Goal: Browse casually

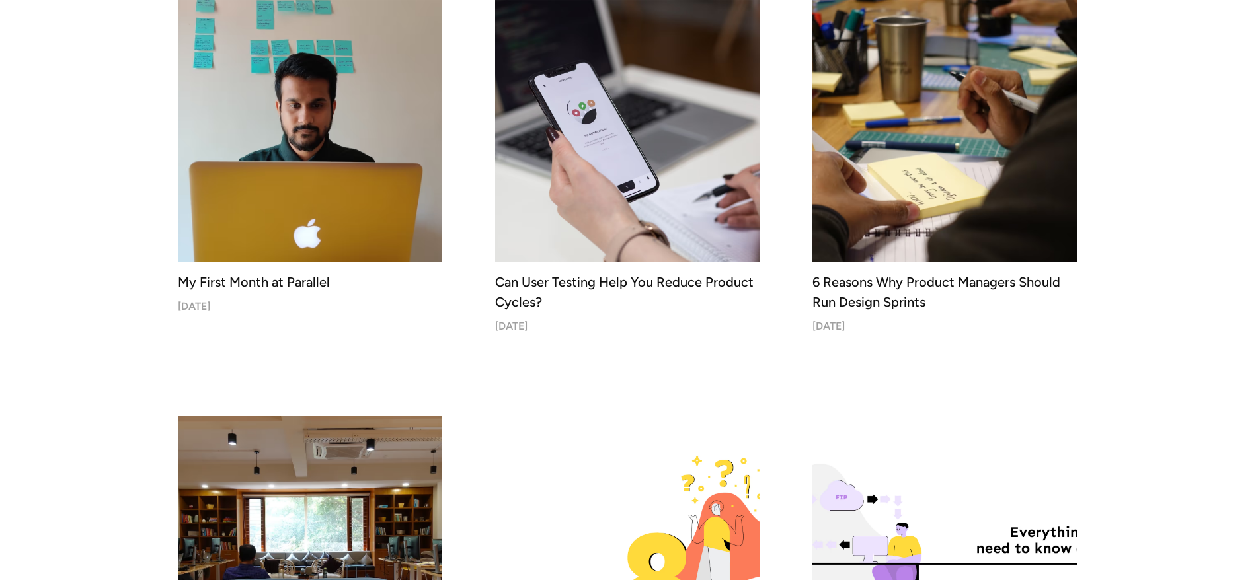
scroll to position [3442, 0]
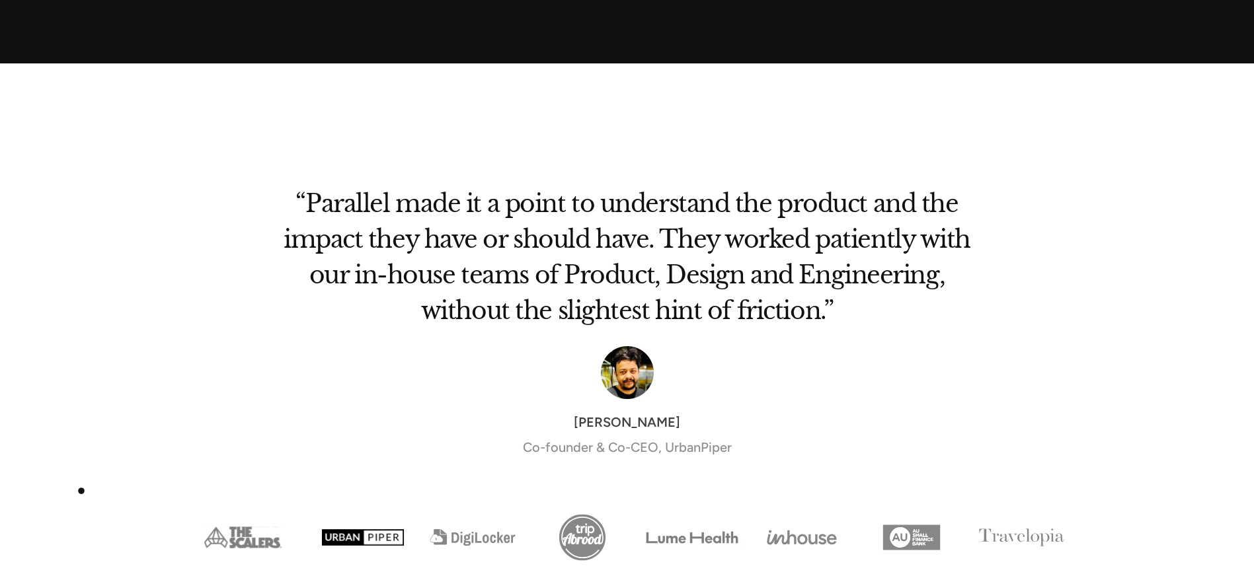
scroll to position [4469, 0]
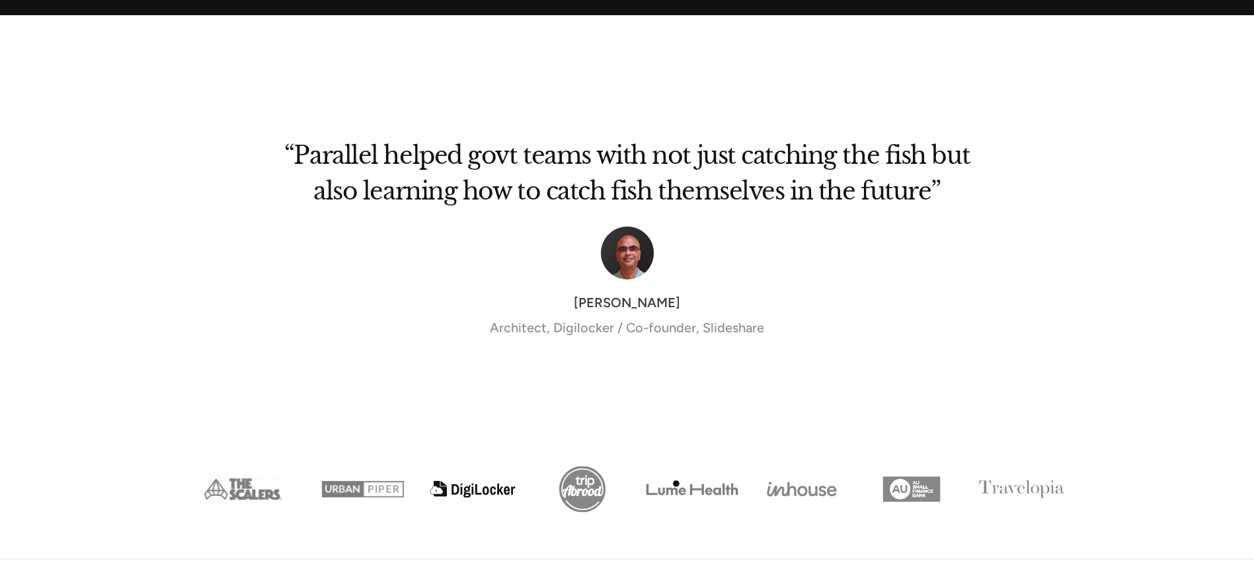
click at [676, 484] on img "Show slide 5 of 8" at bounding box center [692, 489] width 110 height 55
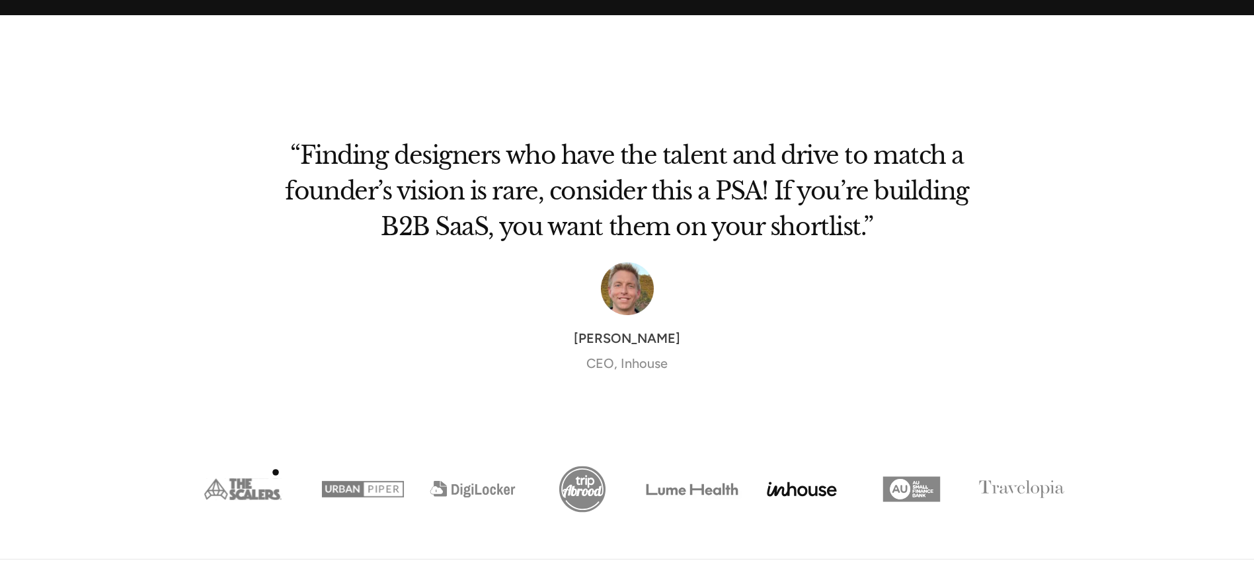
click at [276, 473] on img "Show slide 1 of 8" at bounding box center [243, 489] width 131 height 55
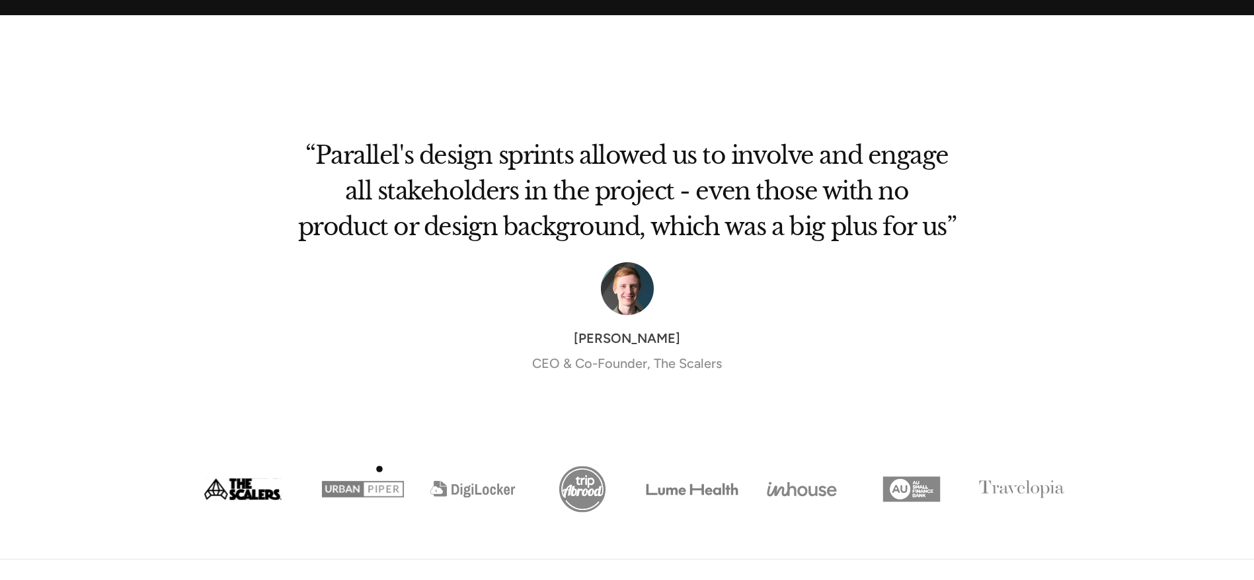
click at [379, 469] on img "Show slide 2 of 8" at bounding box center [363, 489] width 110 height 55
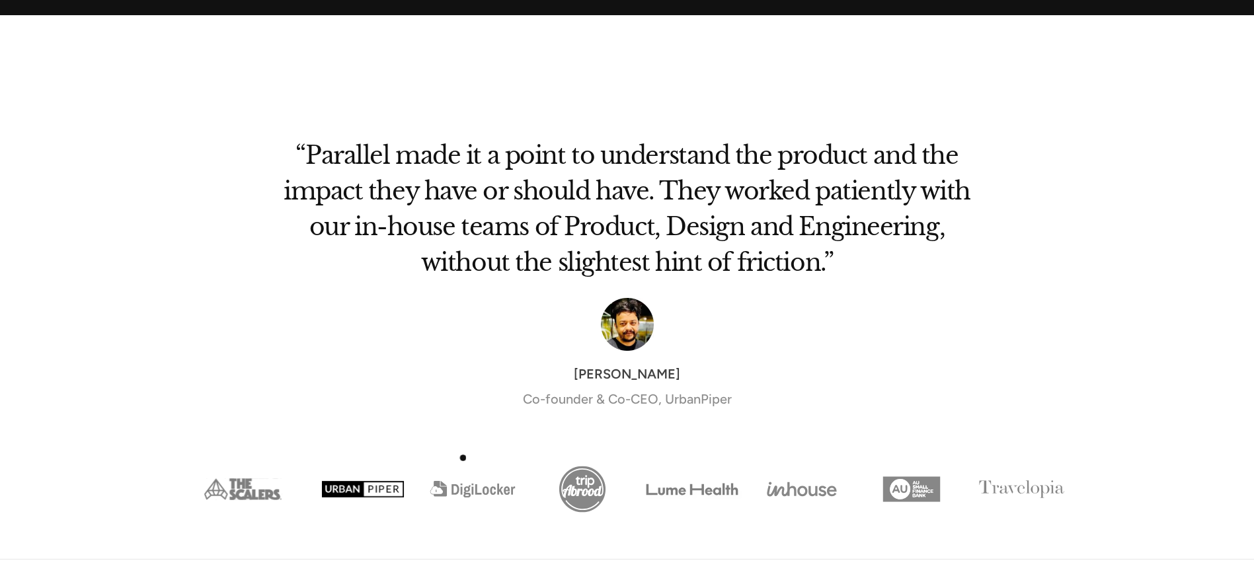
click at [463, 462] on img "Show slide 3 of 8" at bounding box center [473, 489] width 110 height 55
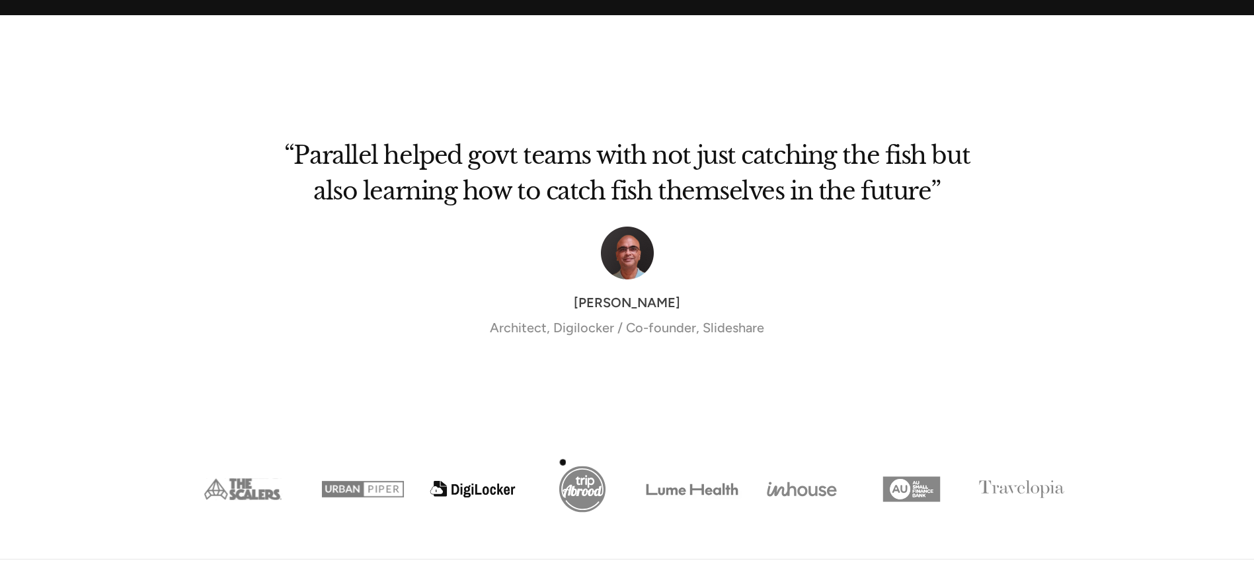
click at [563, 463] on img "Show slide 4 of 8" at bounding box center [582, 489] width 110 height 55
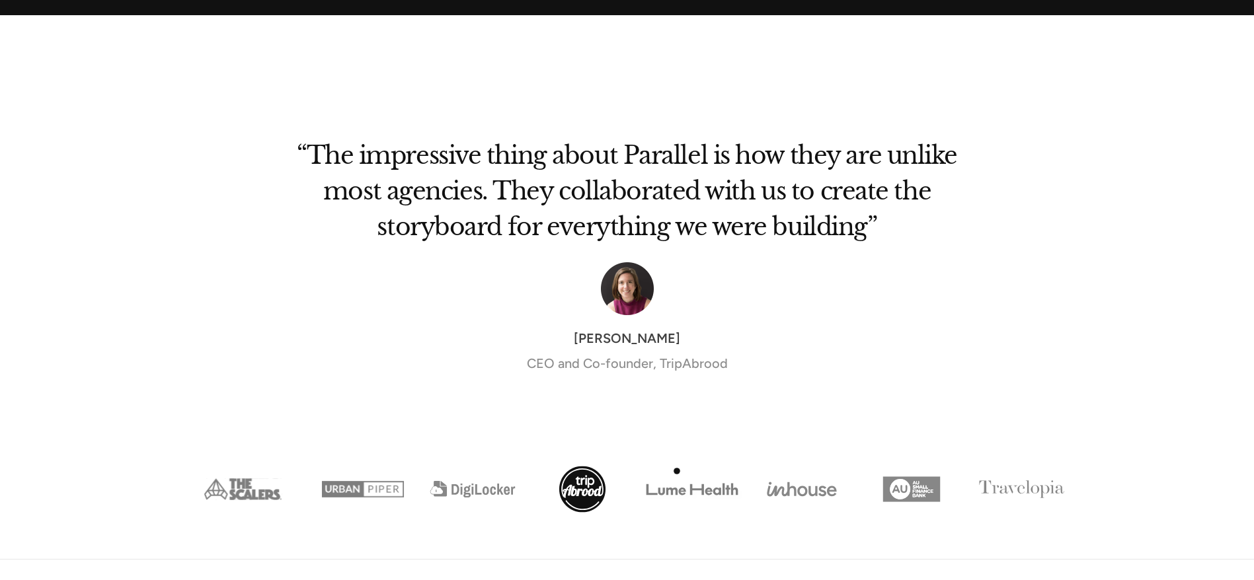
click at [677, 471] on img "Show slide 5 of 8" at bounding box center [692, 489] width 110 height 55
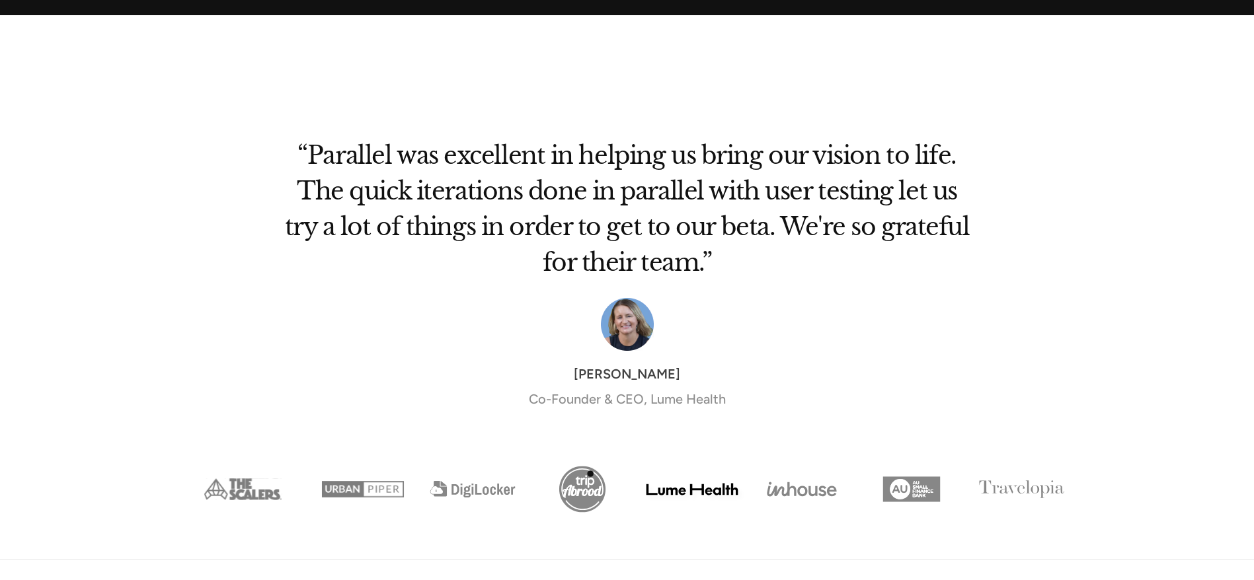
click at [590, 474] on img "Show slide 4 of 8" at bounding box center [582, 489] width 110 height 55
